Goal: Task Accomplishment & Management: Complete application form

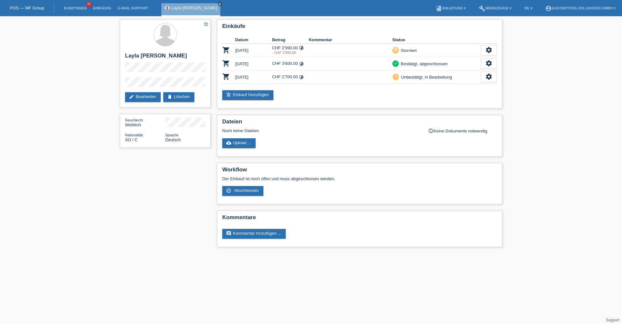
click at [42, 8] on link "POS — MF Group" at bounding box center [27, 8] width 34 height 5
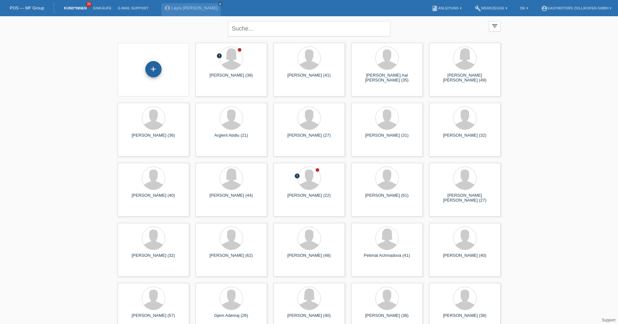
click at [153, 70] on div "+" at bounding box center [153, 69] width 16 height 16
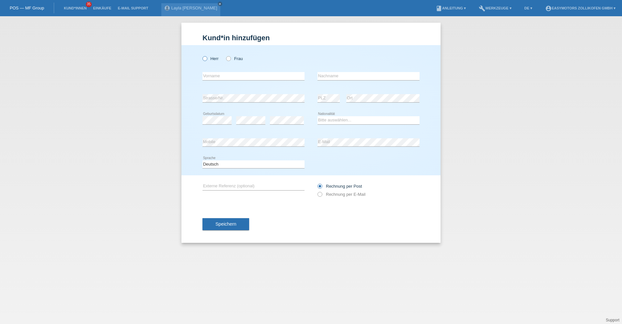
click at [218, 58] on label "Herr" at bounding box center [211, 58] width 16 height 5
click at [207, 58] on input "Herr" at bounding box center [205, 58] width 4 height 4
radio input "true"
click at [236, 74] on input "text" at bounding box center [254, 76] width 102 height 8
type input "Kujtim"
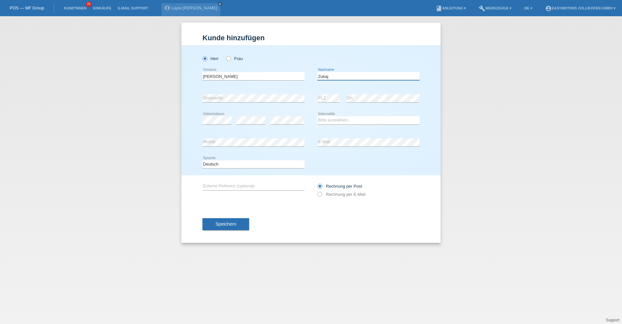
type input "Zukaj"
click at [242, 124] on div "error" at bounding box center [250, 120] width 29 height 22
click at [342, 121] on select "Bitte auswählen... Schweiz Deutschland Liechtenstein Österreich ------------ Af…" at bounding box center [369, 120] width 102 height 8
select select "CH"
click at [318, 116] on select "Bitte auswählen... Schweiz Deutschland Liechtenstein Österreich ------------ Af…" at bounding box center [369, 120] width 102 height 8
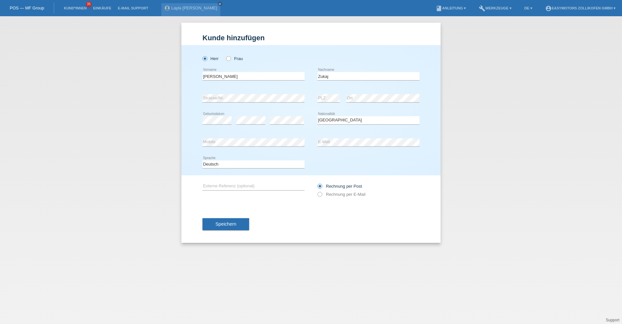
click at [495, 162] on div "Kund*in hinzufügen Kunde hinzufügen Kundin hinzufügen Herr Frau Kujtim error Vo…" at bounding box center [311, 169] width 622 height 307
click at [225, 223] on span "Speichern" at bounding box center [226, 223] width 21 height 5
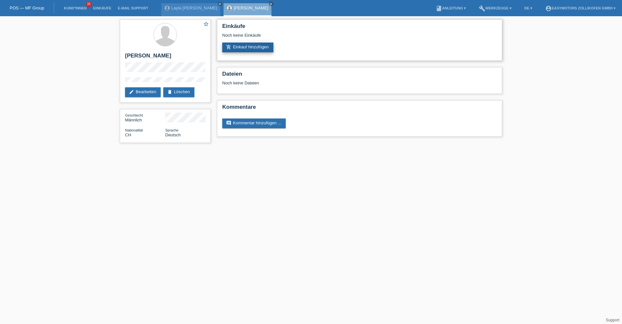
click at [257, 44] on link "add_shopping_cart Einkauf hinzufügen" at bounding box center [247, 47] width 51 height 10
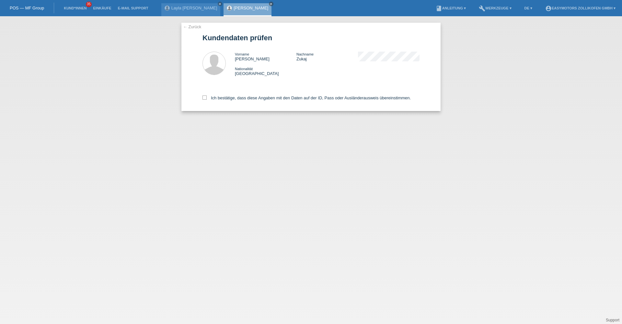
click at [264, 93] on div "Ich bestätige, dass diese Angaben mit den Daten auf der ID, Pass oder Ausländer…" at bounding box center [311, 96] width 217 height 29
click at [264, 99] on label "Ich bestätige, dass diese Angaben mit den Daten auf der ID, Pass oder Ausländer…" at bounding box center [307, 97] width 208 height 5
click at [207, 99] on input "Ich bestätige, dass diese Angaben mit den Daten auf der ID, Pass oder Ausländer…" at bounding box center [205, 97] width 4 height 4
checkbox input "true"
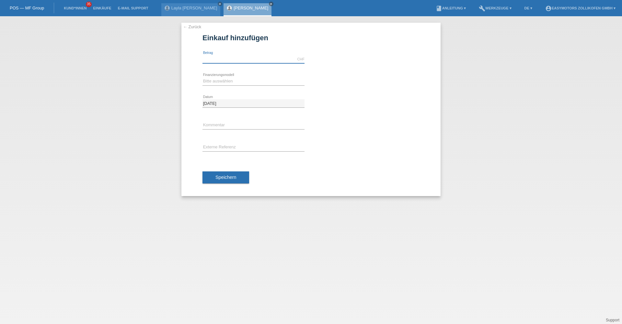
click at [252, 59] on input "text" at bounding box center [254, 59] width 102 height 8
type input "2490.00"
click at [236, 81] on select "Bitte auswählen Fixe Raten Kauf auf Rechnung mit Teilzahlungsoption" at bounding box center [254, 81] width 102 height 8
select select "67"
click at [203, 77] on select "Bitte auswählen Fixe Raten Kauf auf Rechnung mit Teilzahlungsoption" at bounding box center [254, 81] width 102 height 8
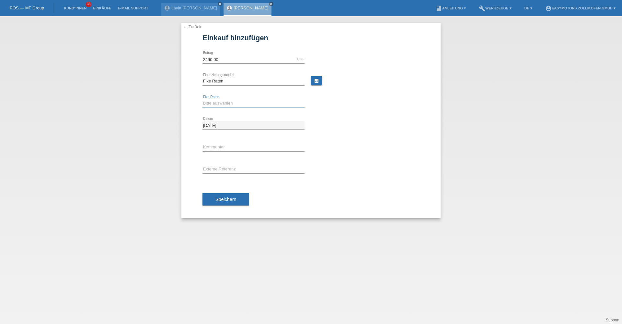
click at [236, 105] on select "Bitte auswählen 12 Raten 24 Raten 36 Raten 48 Raten" at bounding box center [254, 103] width 102 height 8
select select "134"
click at [203, 99] on select "Bitte auswählen 12 Raten 24 Raten 36 Raten 48 Raten" at bounding box center [254, 103] width 102 height 8
click at [234, 203] on button "Speichern" at bounding box center [226, 199] width 47 height 12
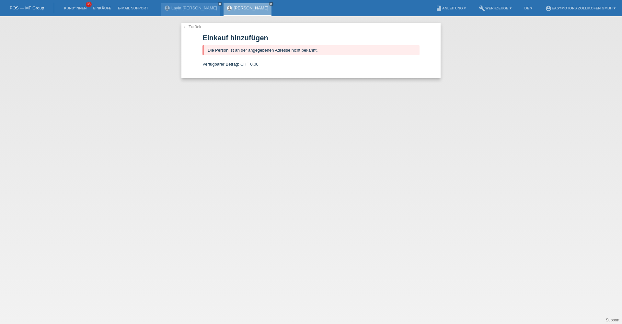
click at [195, 27] on link "← Zurück" at bounding box center [192, 26] width 18 height 5
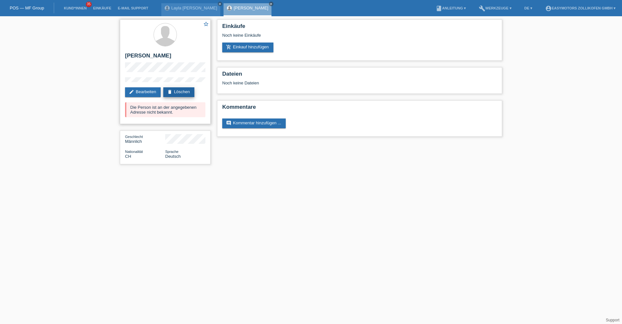
click at [179, 90] on link "delete Löschen" at bounding box center [178, 92] width 31 height 10
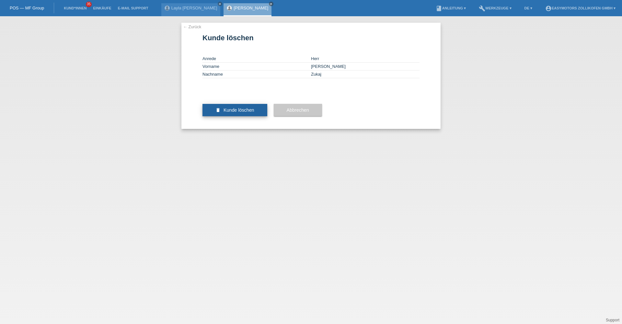
click at [244, 116] on button "delete Kunde löschen" at bounding box center [235, 110] width 65 height 12
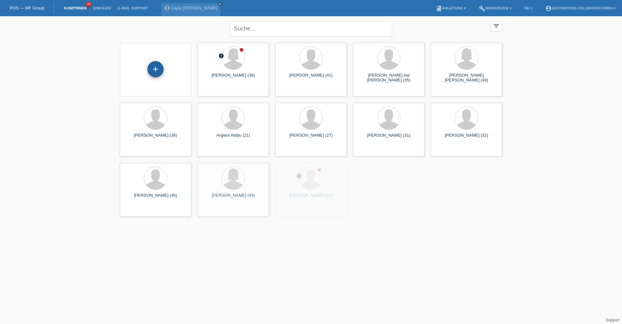
click at [157, 64] on div "+" at bounding box center [156, 69] width 16 height 16
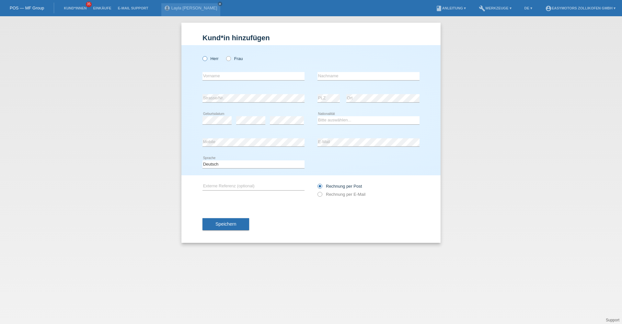
click at [210, 58] on label "Herr" at bounding box center [211, 58] width 16 height 5
click at [207, 58] on input "Herr" at bounding box center [205, 58] width 4 height 4
radio input "true"
click at [218, 76] on input "text" at bounding box center [254, 76] width 102 height 8
type input "Kujtim"
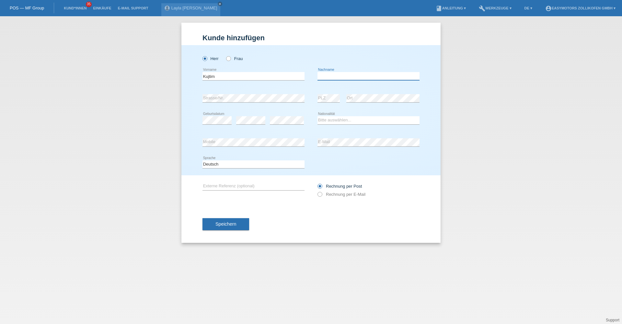
type input "Zukaj"
type input "Kujtim"
drag, startPoint x: 329, startPoint y: 118, endPoint x: 330, endPoint y: 123, distance: 4.7
click at [329, 119] on select "Bitte auswählen... Schweiz Deutschland Liechtenstein Österreich ------------ Af…" at bounding box center [369, 120] width 102 height 8
select select "CH"
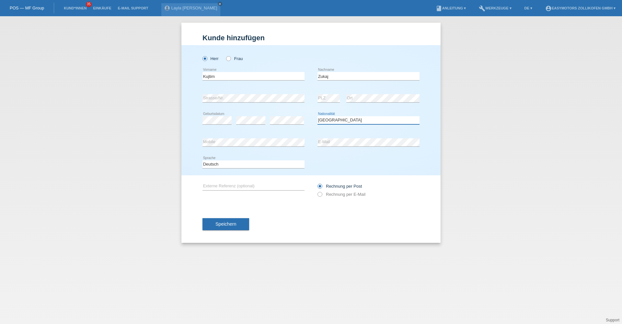
click at [318, 116] on select "Bitte auswählen... Schweiz Deutschland Liechtenstein Österreich ------------ Af…" at bounding box center [369, 120] width 102 height 8
click at [234, 220] on button "Speichern" at bounding box center [226, 224] width 47 height 12
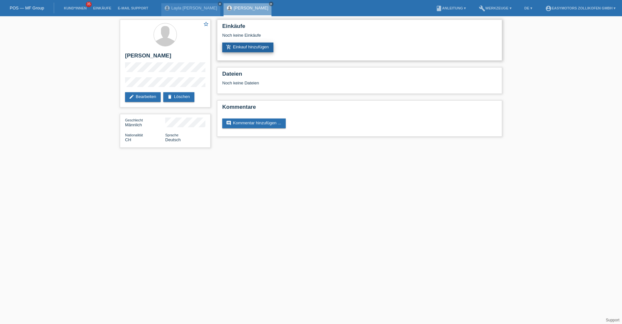
click at [252, 50] on link "add_shopping_cart Einkauf hinzufügen" at bounding box center [247, 47] width 51 height 10
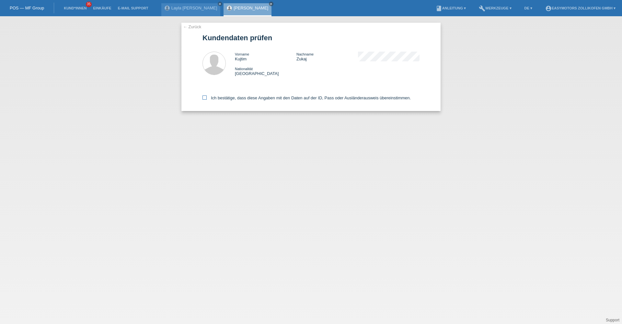
click at [218, 97] on label "Ich bestätige, dass diese Angaben mit den Daten auf der ID, Pass oder Ausländer…" at bounding box center [307, 97] width 208 height 5
click at [207, 97] on input "Ich bestätige, dass diese Angaben mit den Daten auf der ID, Pass oder Ausländer…" at bounding box center [205, 97] width 4 height 4
checkbox input "true"
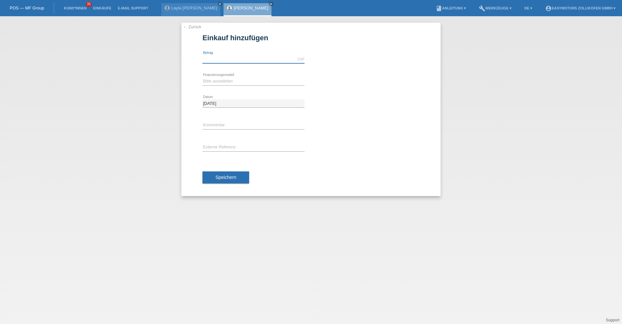
click at [237, 59] on input "text" at bounding box center [254, 59] width 102 height 8
type input "2490.00"
click at [231, 76] on div "Bitte auswählen Fixe Raten Kauf auf Rechnung mit Teilzahlungsoption error Finan…" at bounding box center [254, 81] width 102 height 22
drag, startPoint x: 231, startPoint y: 79, endPoint x: 231, endPoint y: 86, distance: 7.1
click at [231, 79] on select "Bitte auswählen Fixe Raten Kauf auf Rechnung mit Teilzahlungsoption" at bounding box center [254, 81] width 102 height 8
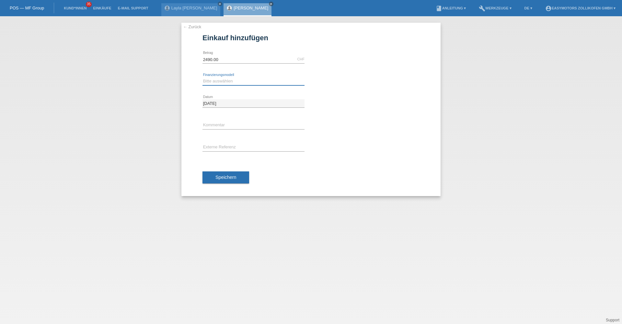
select select "67"
click at [203, 77] on select "Bitte auswählen Fixe Raten Kauf auf Rechnung mit Teilzahlungsoption" at bounding box center [254, 81] width 102 height 8
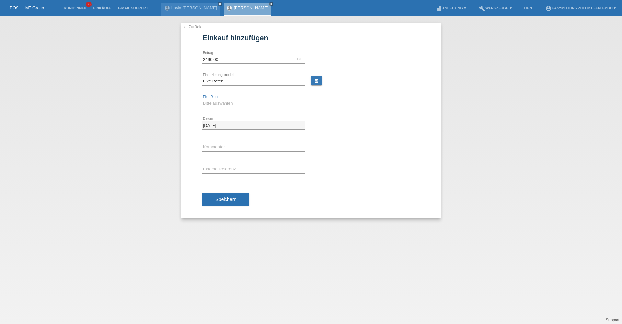
click at [230, 101] on select "Bitte auswählen 12 Raten 24 Raten 36 Raten 48 Raten" at bounding box center [254, 103] width 102 height 8
select select "134"
click at [203, 99] on select "Bitte auswählen 12 Raten 24 Raten 36 Raten 48 Raten" at bounding box center [254, 103] width 102 height 8
drag, startPoint x: 224, startPoint y: 199, endPoint x: 355, endPoint y: 208, distance: 131.3
click at [227, 200] on span "Speichern" at bounding box center [226, 198] width 21 height 5
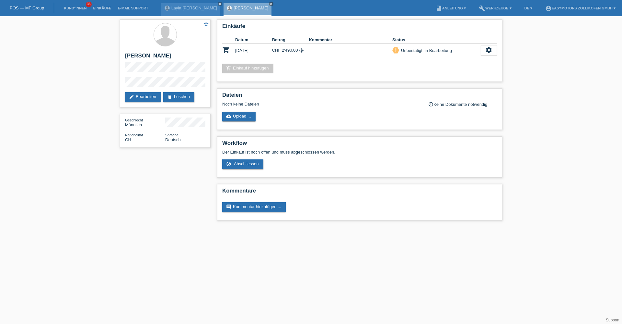
click at [25, 5] on div "POS — MF Group" at bounding box center [27, 8] width 54 height 11
click at [25, 7] on link "POS — MF Group" at bounding box center [27, 8] width 34 height 5
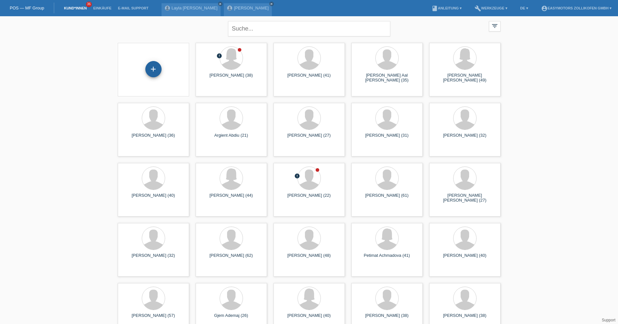
click at [156, 68] on div "+" at bounding box center [153, 69] width 16 height 16
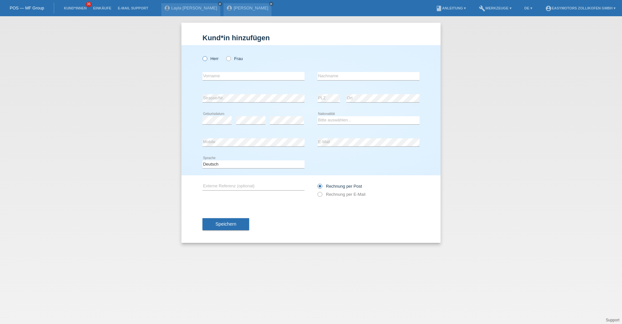
click at [214, 57] on label "Herr" at bounding box center [211, 58] width 16 height 5
click at [207, 57] on input "Herr" at bounding box center [205, 58] width 4 height 4
radio input "true"
click at [213, 73] on input "text" at bounding box center [254, 76] width 102 height 8
type input "Fatlum"
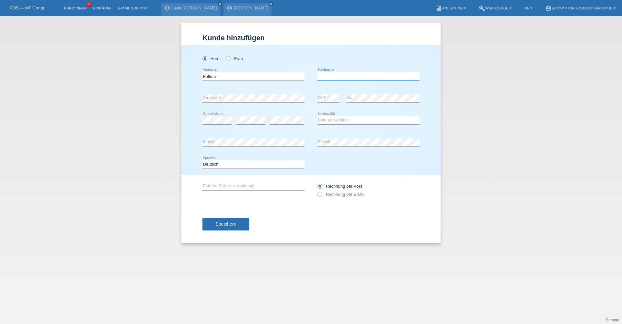
type input "D"
type input "Sadikaj"
click at [354, 122] on select "Bitte auswählen... Schweiz Deutschland Liechtenstein Österreich ------------ Af…" at bounding box center [369, 120] width 102 height 8
select select "CH"
click at [318, 116] on select "Bitte auswählen... Schweiz Deutschland Liechtenstein Österreich ------------ Af…" at bounding box center [369, 120] width 102 height 8
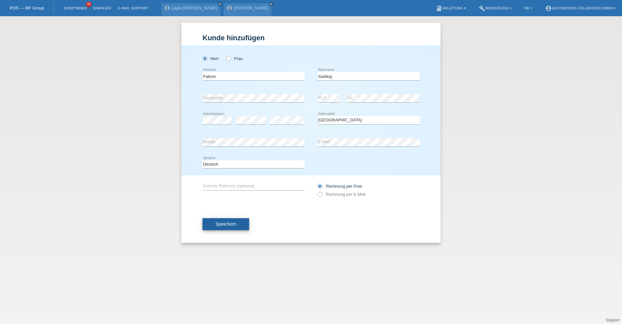
click at [222, 226] on span "Speichern" at bounding box center [226, 223] width 21 height 5
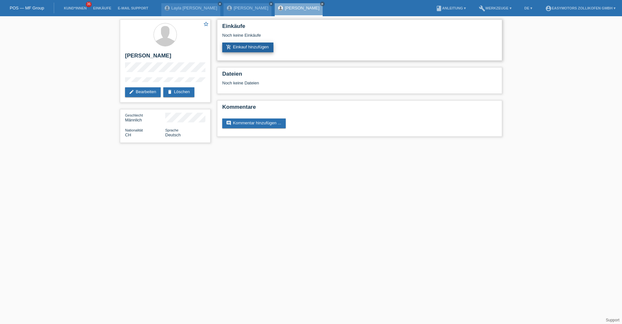
click at [253, 48] on link "add_shopping_cart Einkauf hinzufügen" at bounding box center [247, 47] width 51 height 10
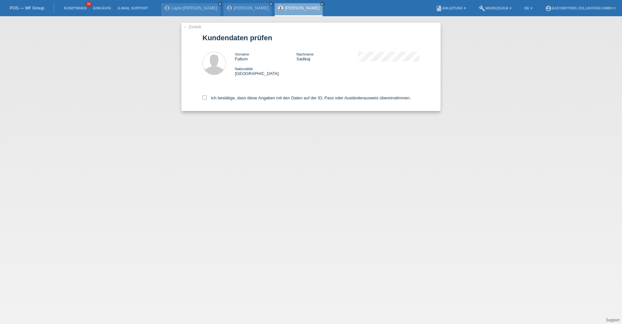
click at [230, 101] on div "Ich bestätige, dass diese Angaben mit den Daten auf der ID, Pass oder Ausländer…" at bounding box center [311, 96] width 217 height 29
click at [230, 99] on label "Ich bestätige, dass diese Angaben mit den Daten auf der ID, Pass oder Ausländer…" at bounding box center [307, 97] width 208 height 5
click at [207, 99] on input "Ich bestätige, dass diese Angaben mit den Daten auf der ID, Pass oder Ausländer…" at bounding box center [205, 97] width 4 height 4
checkbox input "true"
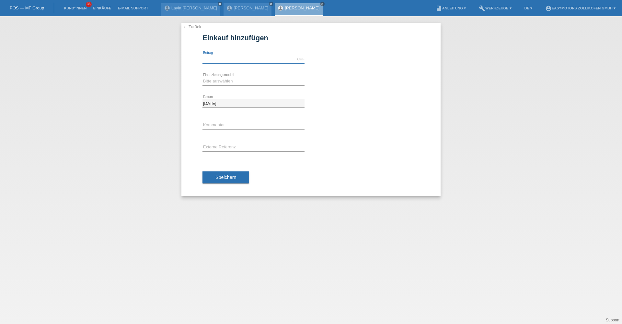
click at [224, 58] on input "text" at bounding box center [254, 59] width 102 height 8
type input "2400.00"
drag, startPoint x: 224, startPoint y: 78, endPoint x: 222, endPoint y: 84, distance: 5.4
click at [224, 78] on select "Bitte auswählen Fixe Raten Kauf auf Rechnung mit Teilzahlungsoption" at bounding box center [254, 81] width 102 height 8
select select "67"
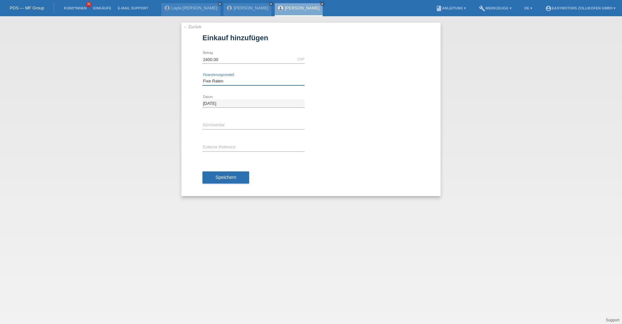
click at [203, 77] on select "Bitte auswählen Fixe Raten Kauf auf Rechnung mit Teilzahlungsoption" at bounding box center [254, 81] width 102 height 8
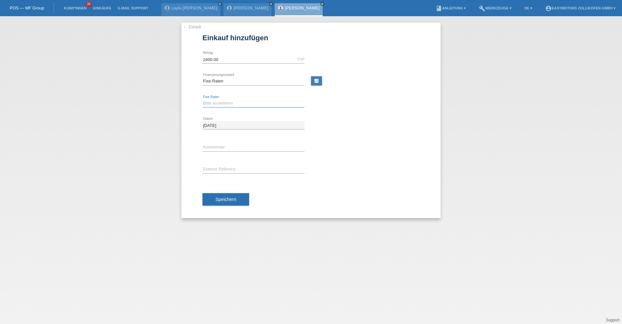
click at [223, 101] on select "Bitte auswählen 12 Raten 24 Raten 36 Raten 48 Raten" at bounding box center [254, 103] width 102 height 8
select select "134"
click at [203, 99] on select "Bitte auswählen 12 Raten 24 Raten 36 Raten 48 Raten" at bounding box center [254, 103] width 102 height 8
click at [229, 194] on button "Speichern" at bounding box center [226, 199] width 47 height 12
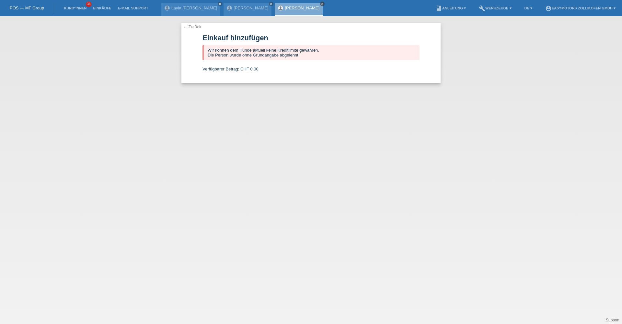
click at [321, 5] on icon "close" at bounding box center [322, 3] width 3 height 3
click at [270, 4] on icon "close" at bounding box center [271, 3] width 3 height 3
click at [218, 5] on icon "close" at bounding box center [219, 3] width 3 height 3
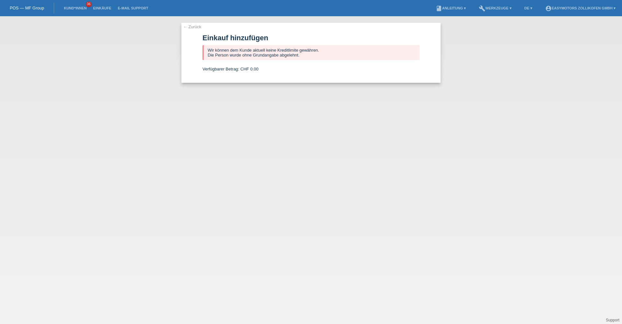
click at [98, 5] on li "Einkäufe" at bounding box center [102, 8] width 25 height 17
click at [98, 6] on li "Einkäufe" at bounding box center [102, 8] width 25 height 17
click at [98, 10] on link "Einkäufe" at bounding box center [102, 8] width 25 height 4
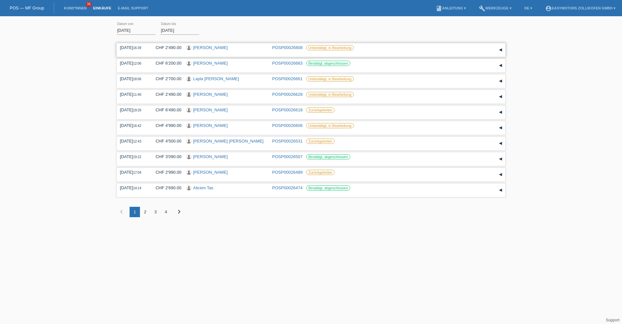
click at [213, 48] on link "[PERSON_NAME]" at bounding box center [210, 47] width 35 height 5
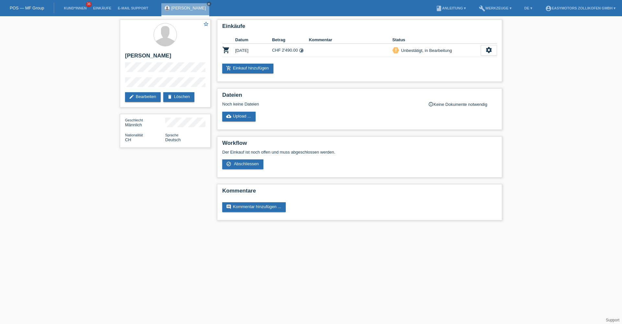
click at [31, 7] on link "POS — MF Group" at bounding box center [27, 8] width 34 height 5
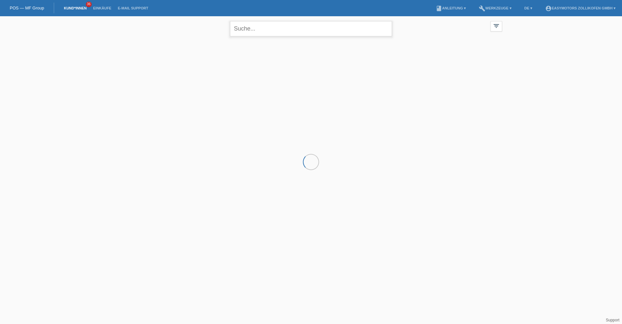
click at [258, 32] on input "text" at bounding box center [311, 28] width 162 height 15
type input "sadikaj"
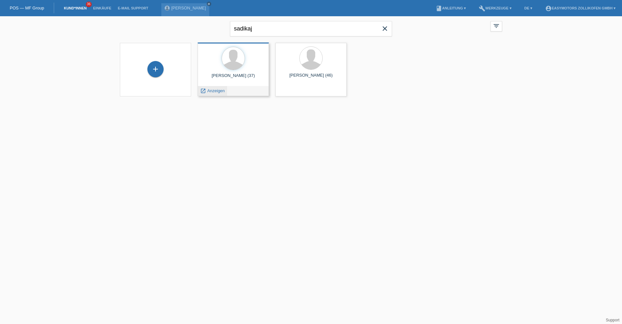
click at [214, 91] on span "Anzeigen" at bounding box center [216, 90] width 18 height 5
